Goal: Find contact information: Find contact information

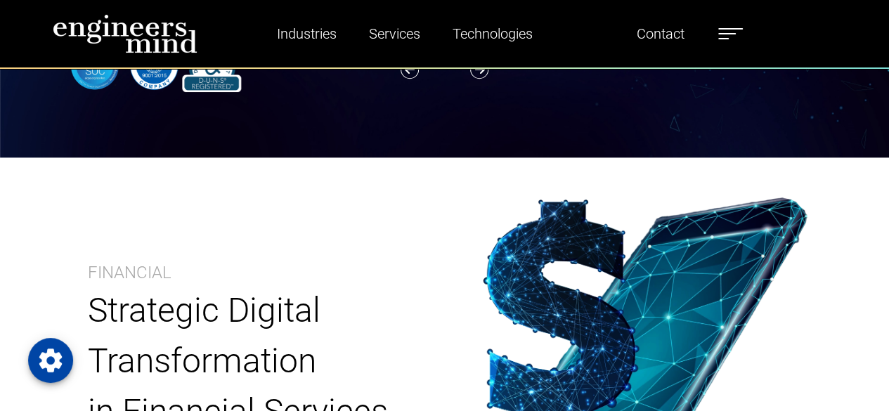
scroll to position [720, 0]
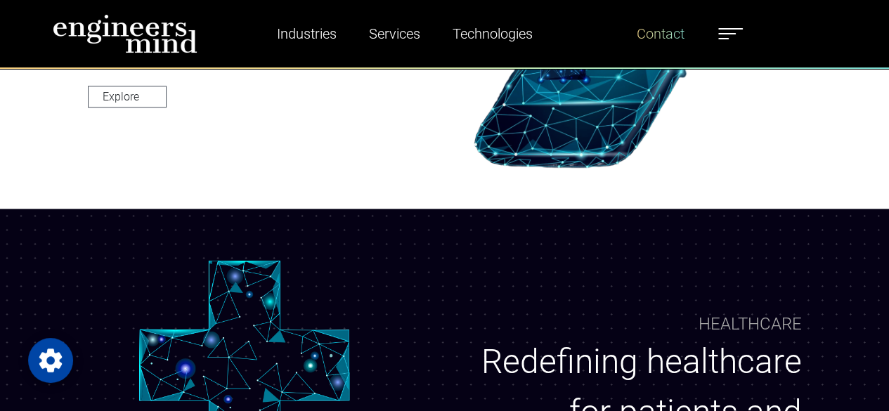
click at [661, 33] on link "Contact" at bounding box center [660, 34] width 59 height 32
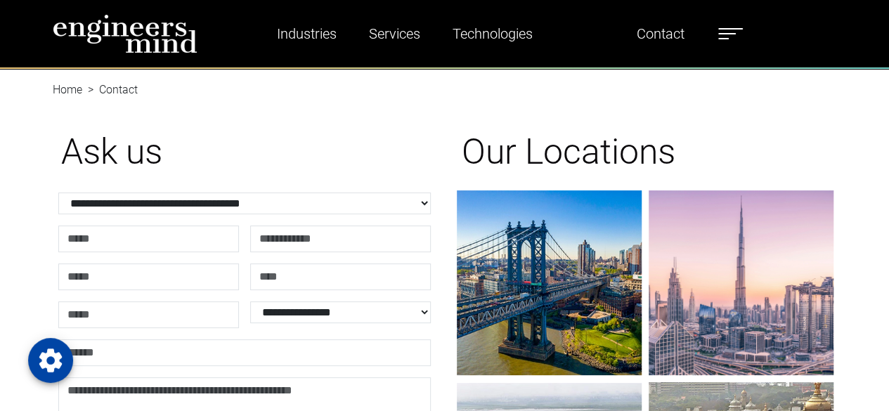
scroll to position [360, 0]
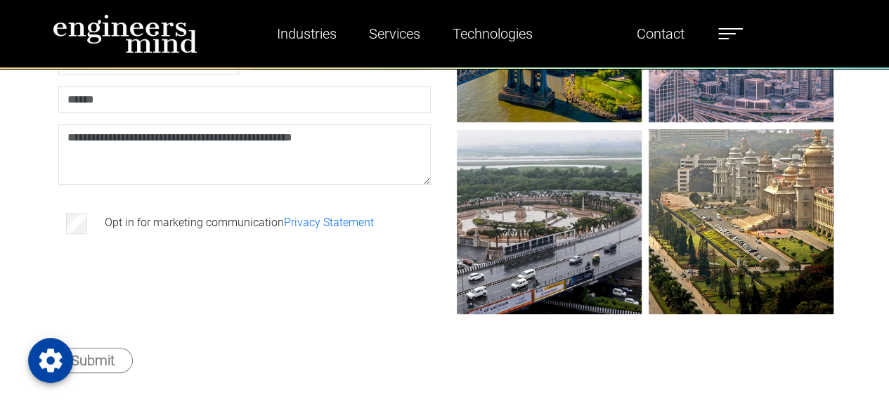
scroll to position [256, 0]
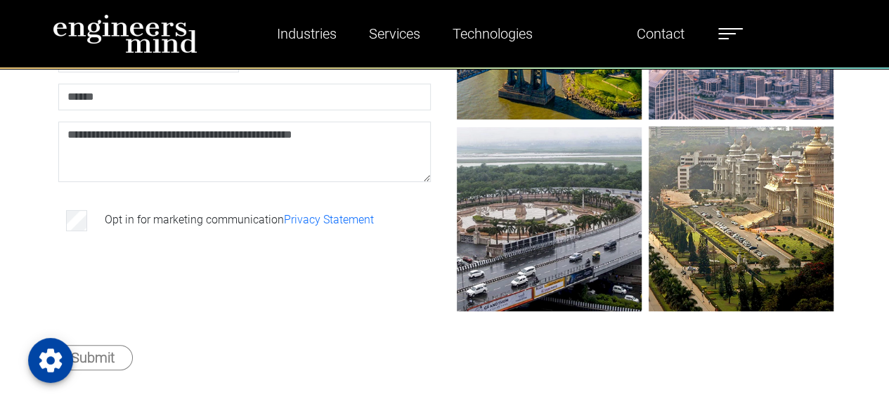
click at [149, 24] on img at bounding box center [125, 33] width 145 height 39
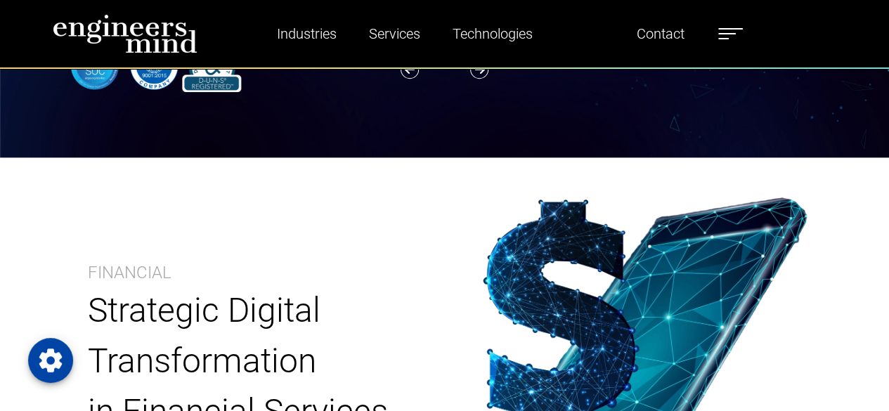
drag, startPoint x: 0, startPoint y: 0, endPoint x: 892, endPoint y: 167, distance: 907.3
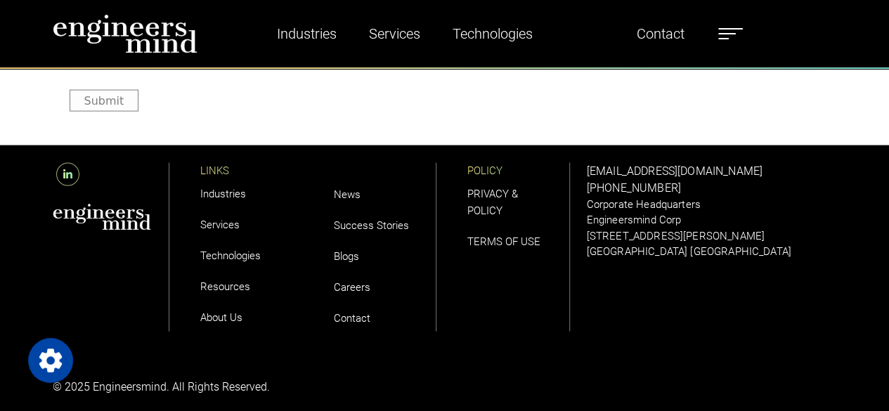
scroll to position [4093, 0]
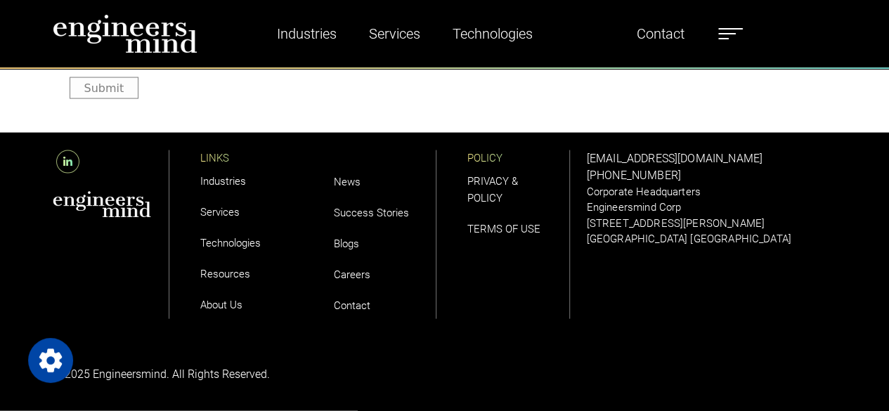
click at [225, 301] on link "About Us" at bounding box center [221, 305] width 42 height 13
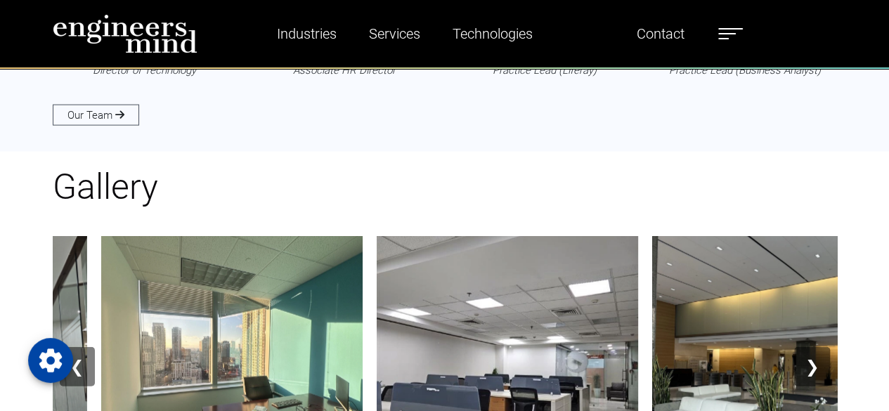
scroll to position [1471, 0]
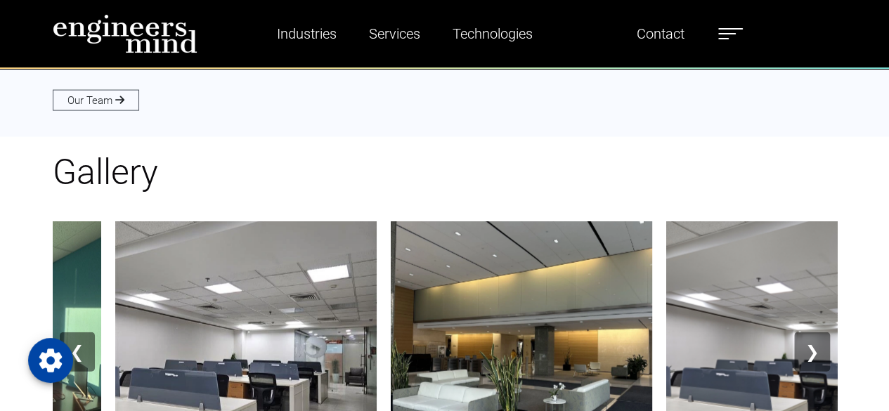
drag, startPoint x: 893, startPoint y: 58, endPoint x: 899, endPoint y: 153, distance: 95.0
click at [97, 102] on link "Our Team" at bounding box center [96, 100] width 86 height 21
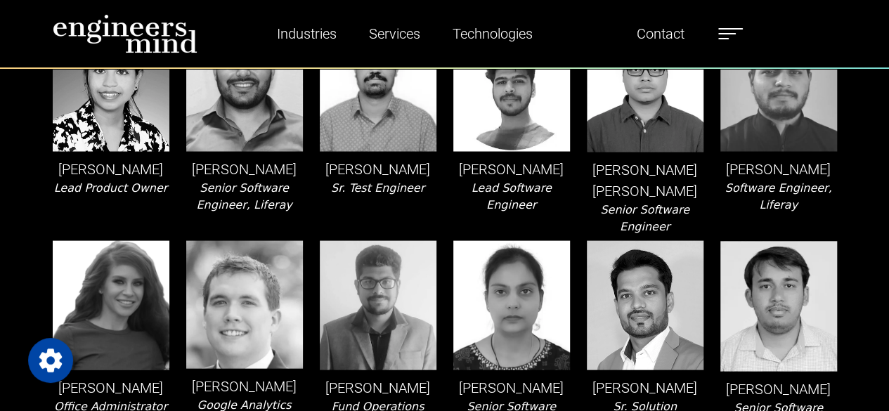
scroll to position [1370, 0]
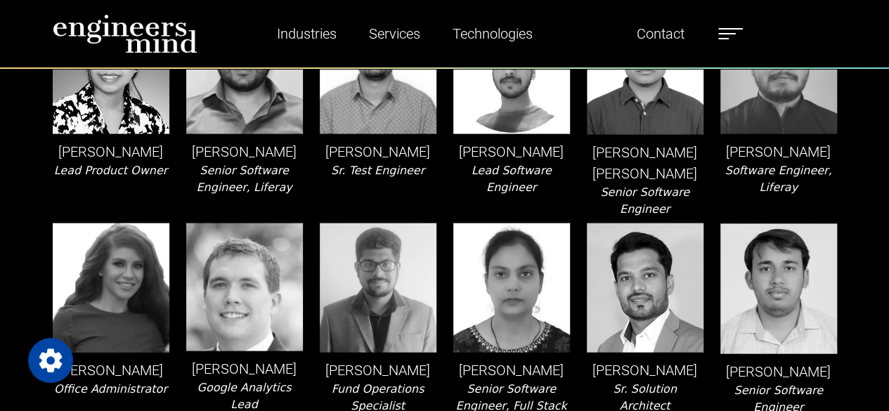
drag, startPoint x: 896, startPoint y: 37, endPoint x: 899, endPoint y: 150, distance: 112.5
